Goal: Task Accomplishment & Management: Manage account settings

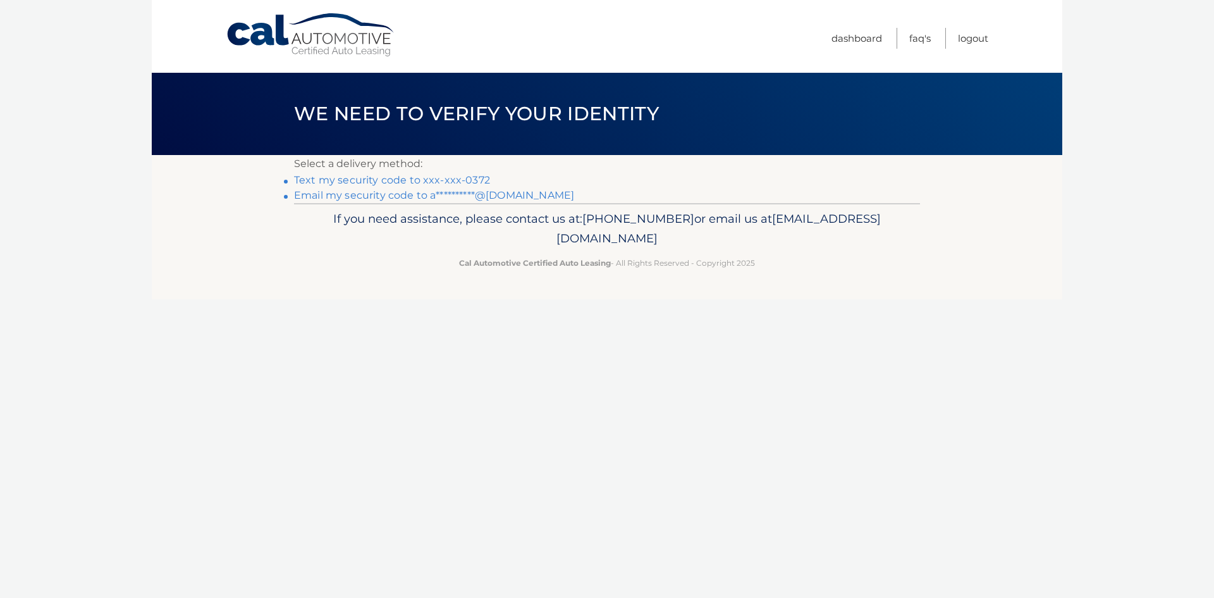
click at [428, 179] on link "Text my security code to xxx-xxx-0372" at bounding box center [392, 180] width 196 height 12
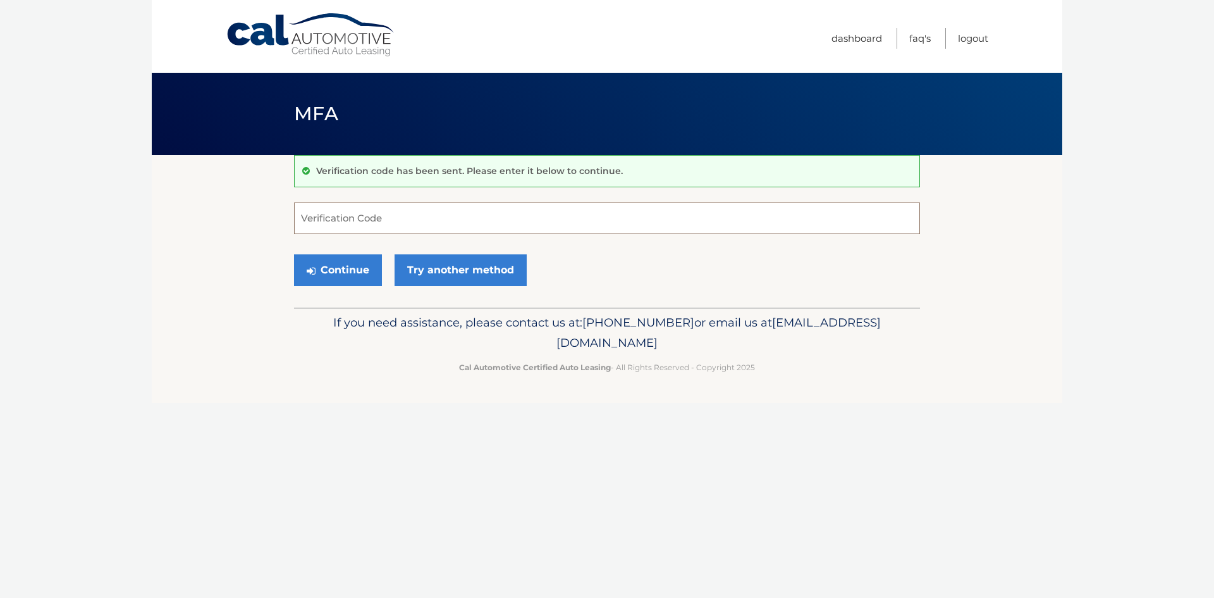
click at [390, 226] on input "Verification Code" at bounding box center [607, 218] width 626 height 32
type input "866701"
click at [349, 270] on button "Continue" at bounding box center [338, 270] width 88 height 32
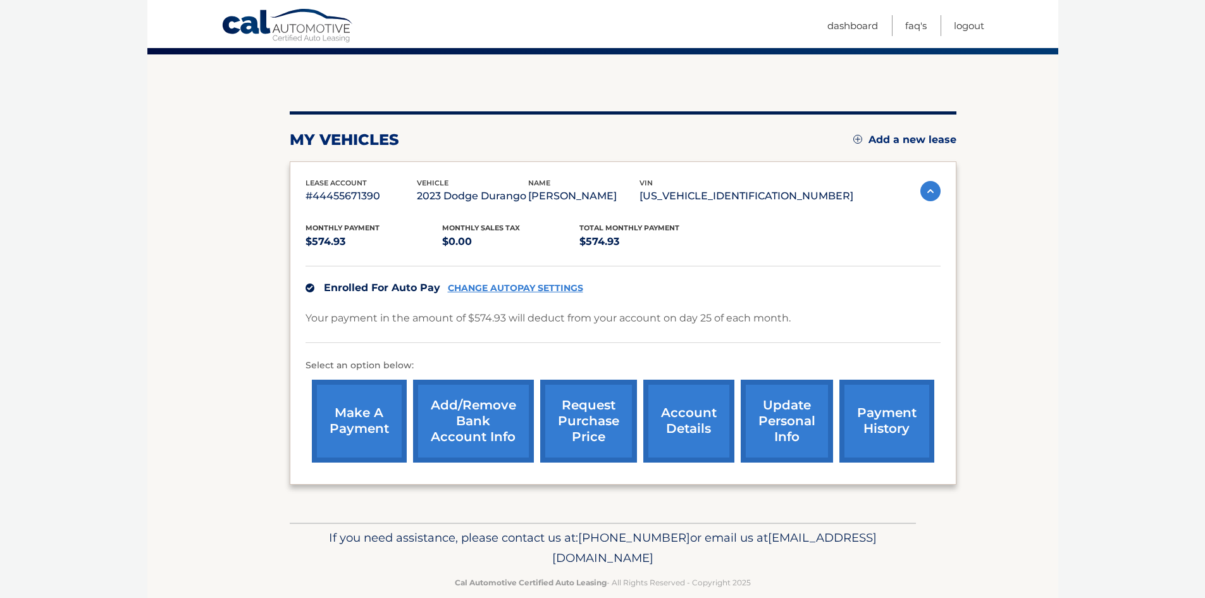
scroll to position [121, 0]
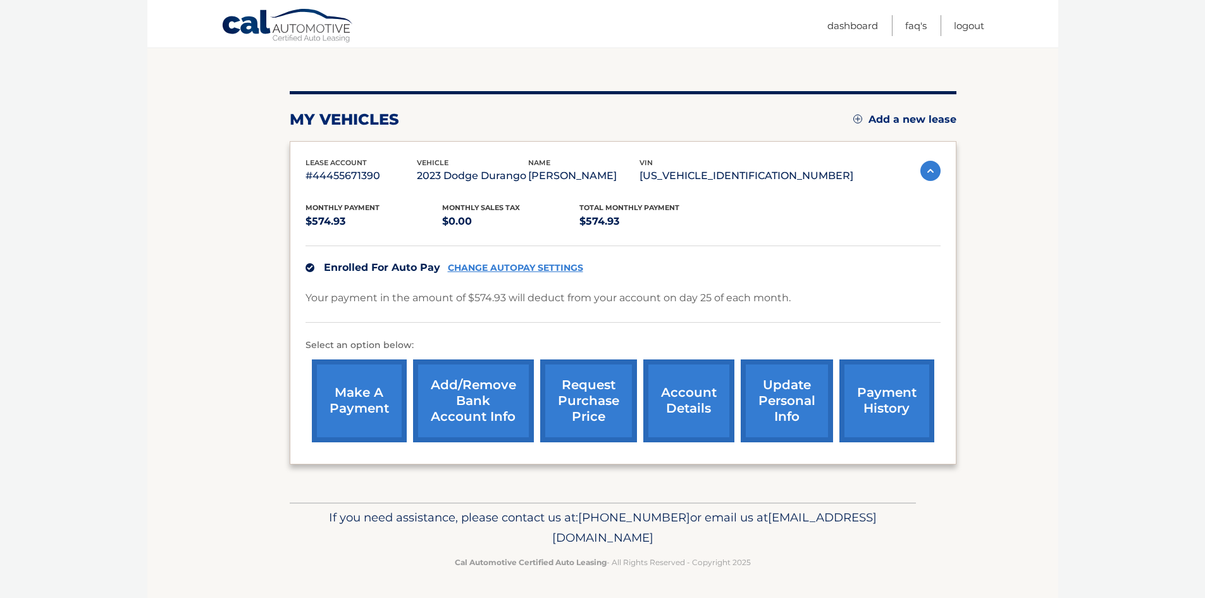
click at [511, 416] on link "Add/Remove bank account info" at bounding box center [473, 400] width 121 height 83
click at [504, 266] on link "CHANGE AUTOPAY SETTINGS" at bounding box center [515, 268] width 135 height 11
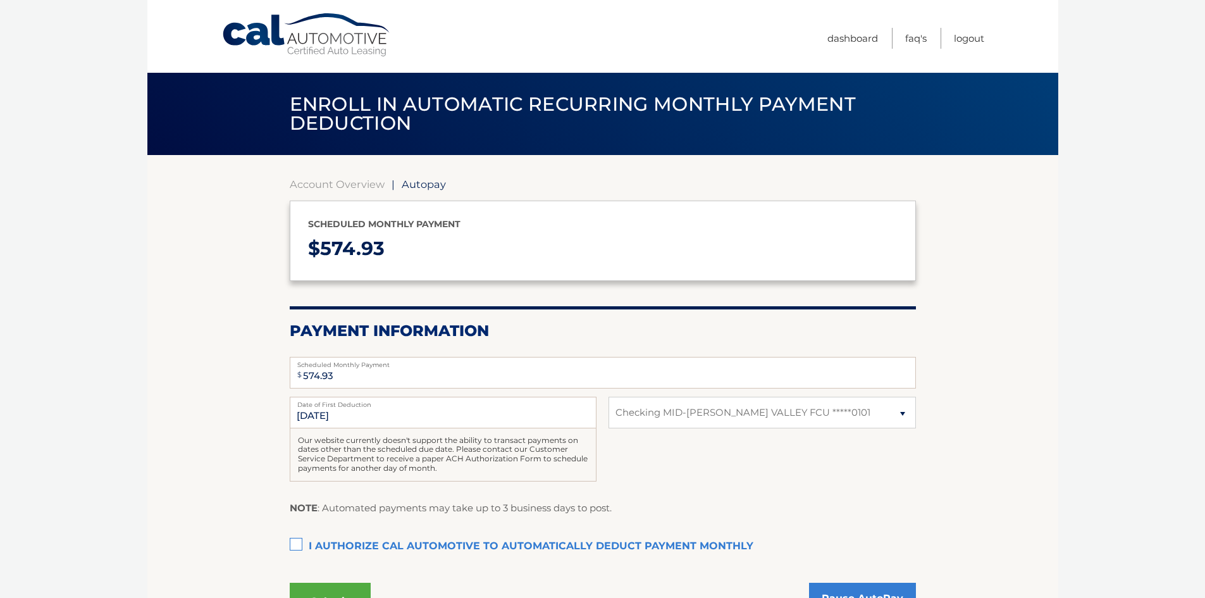
select select "ZmZjMmUzMjAtOTY4Zi00YjVjLWEwMWUtZjA4N2E2MDk2ZDlm"
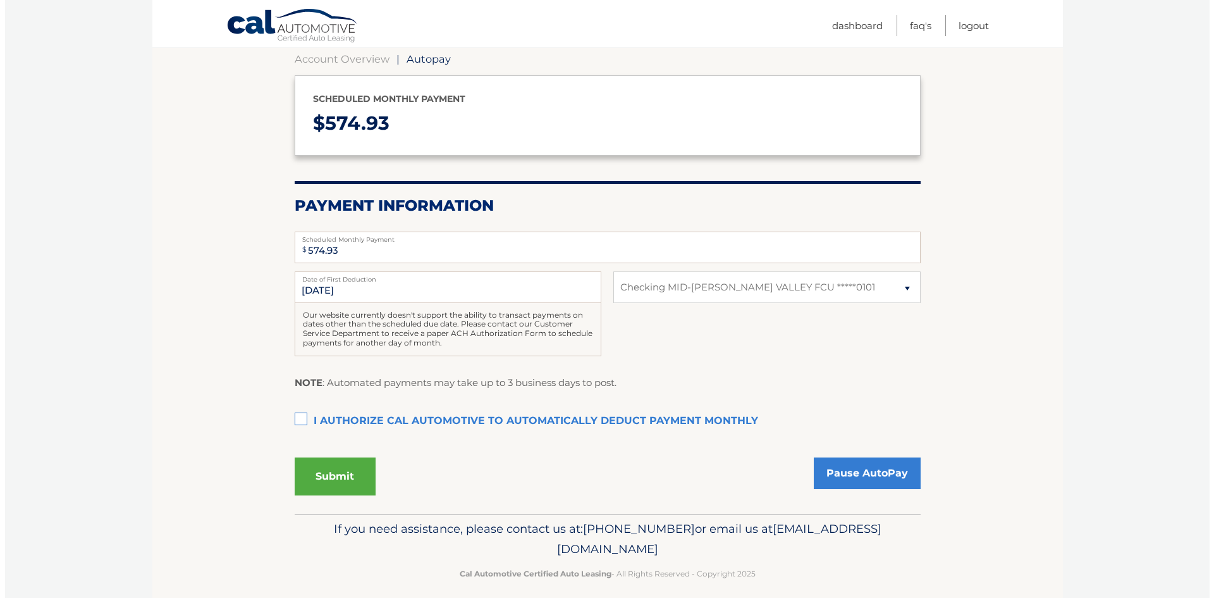
scroll to position [127, 0]
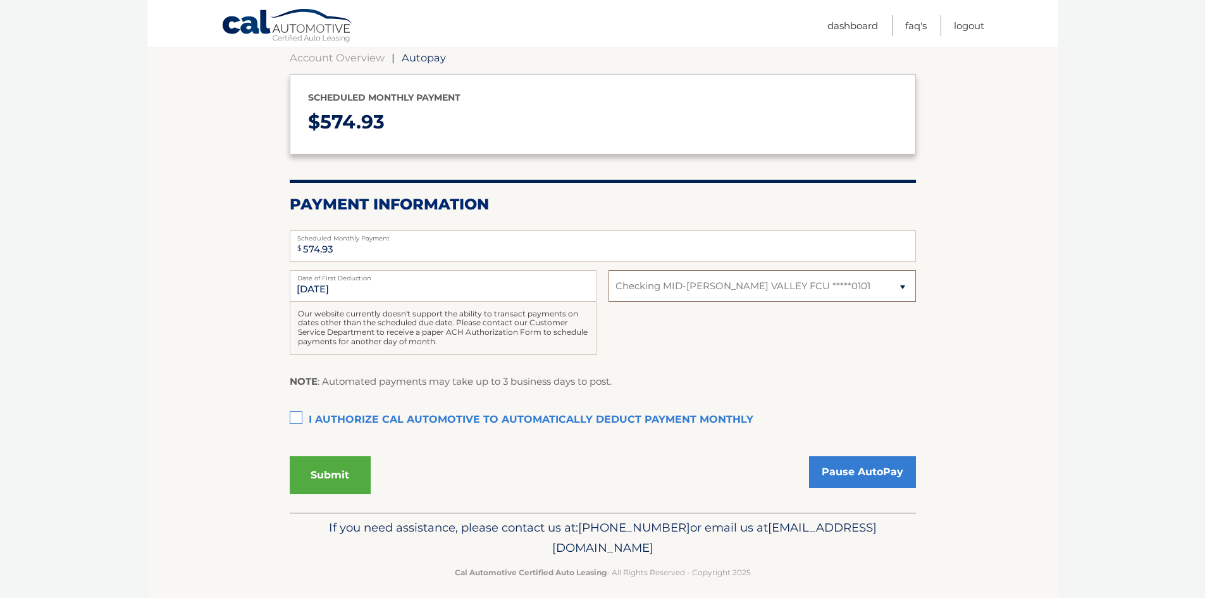
click at [715, 276] on select "Select Bank Account Checking MID-[PERSON_NAME] VALLEY FCU *****0101" at bounding box center [762, 286] width 307 height 32
click at [700, 290] on select "Select Bank Account Checking MID-[PERSON_NAME] VALLEY FCU *****0101" at bounding box center [762, 286] width 307 height 32
click at [850, 468] on link "Pause AutoPay" at bounding box center [862, 472] width 107 height 32
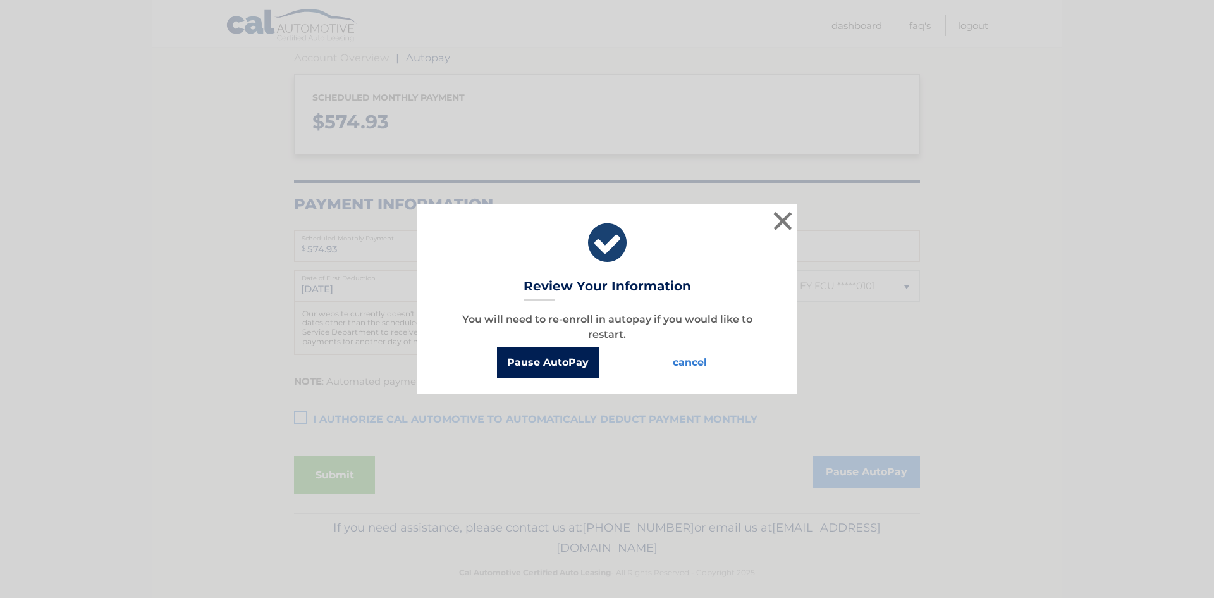
click at [552, 366] on button "Pause AutoPay" at bounding box center [548, 362] width 102 height 30
